Goal: Task Accomplishment & Management: Manage account settings

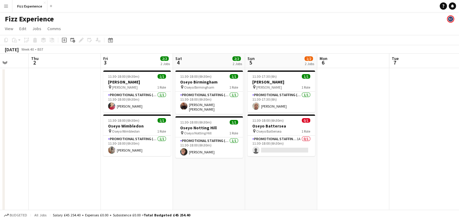
scroll to position [0, 194]
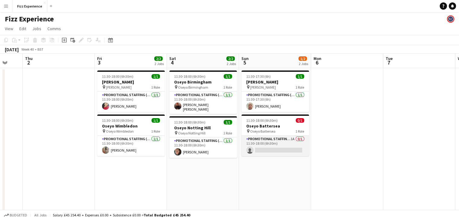
click at [279, 140] on app-card-role "Promotional Staffing (Brand Ambassadors) 1A 0/1 11:30-18:00 (6h30m) single-neut…" at bounding box center [275, 146] width 68 height 21
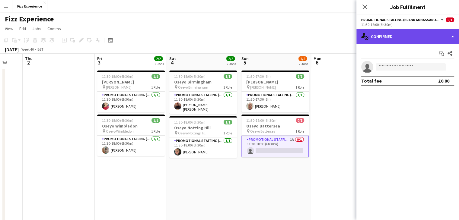
click at [404, 36] on div "single-neutral-actions-check-2 Confirmed" at bounding box center [407, 36] width 103 height 14
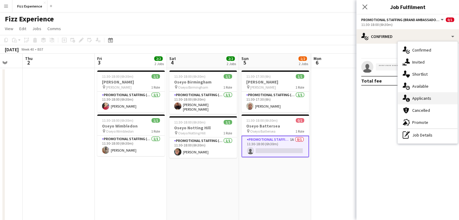
click at [422, 97] on div "single-neutral-actions-information Applicants" at bounding box center [428, 98] width 60 height 12
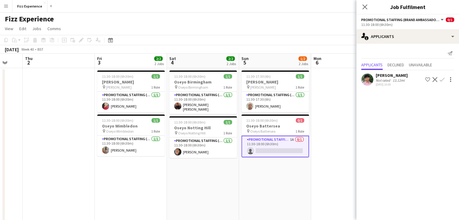
click at [444, 79] on button "Confirm" at bounding box center [441, 79] width 7 height 7
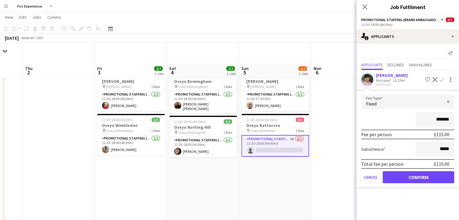
scroll to position [44, 0]
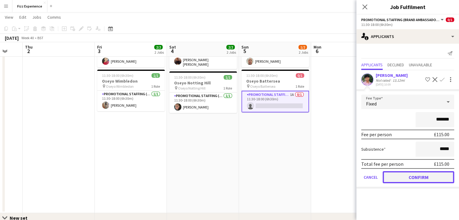
click at [417, 178] on button "Confirm" at bounding box center [417, 177] width 71 height 12
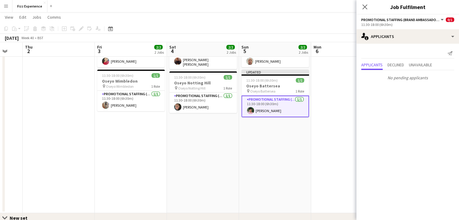
click at [339, 103] on app-date-cell at bounding box center [347, 118] width 72 height 190
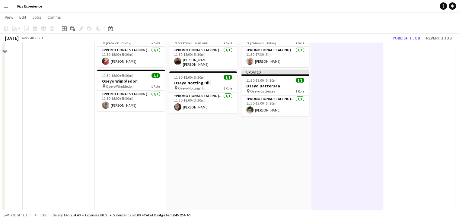
scroll to position [0, 0]
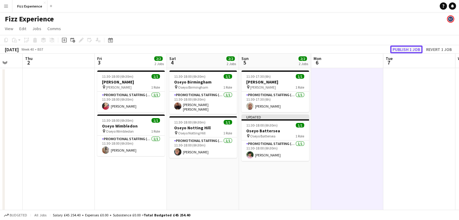
click at [401, 46] on button "Publish 1 job" at bounding box center [406, 50] width 32 height 8
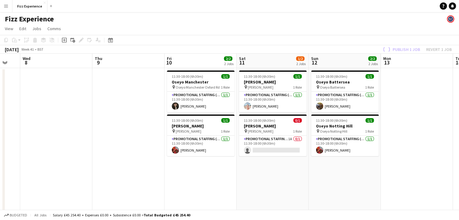
scroll to position [0, 268]
click at [286, 140] on app-card-role "Promotional Staffing (Brand Ambassadors) 1A 0/1 11:30-18:00 (6h30m) single-neut…" at bounding box center [273, 146] width 68 height 21
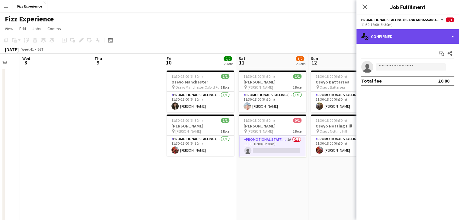
click at [402, 37] on div "single-neutral-actions-check-2 Confirmed" at bounding box center [407, 36] width 103 height 14
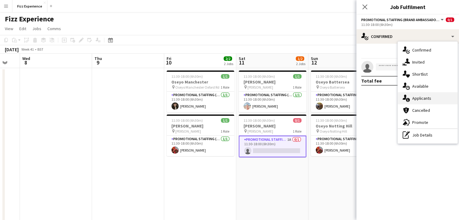
click at [417, 99] on div "single-neutral-actions-information Applicants" at bounding box center [428, 98] width 60 height 12
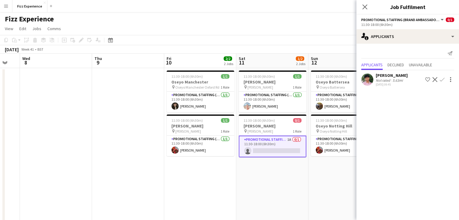
click at [322, 180] on app-date-cell "11:30-18:00 (6h30m) 1/1 Oseyo Battersea pin [PERSON_NAME] 1 Role Promotional St…" at bounding box center [344, 163] width 72 height 190
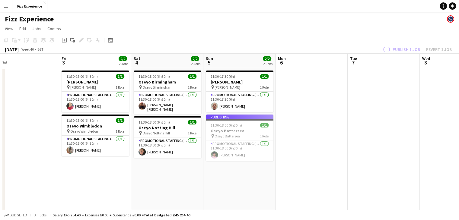
scroll to position [0, 158]
